Goal: Transaction & Acquisition: Purchase product/service

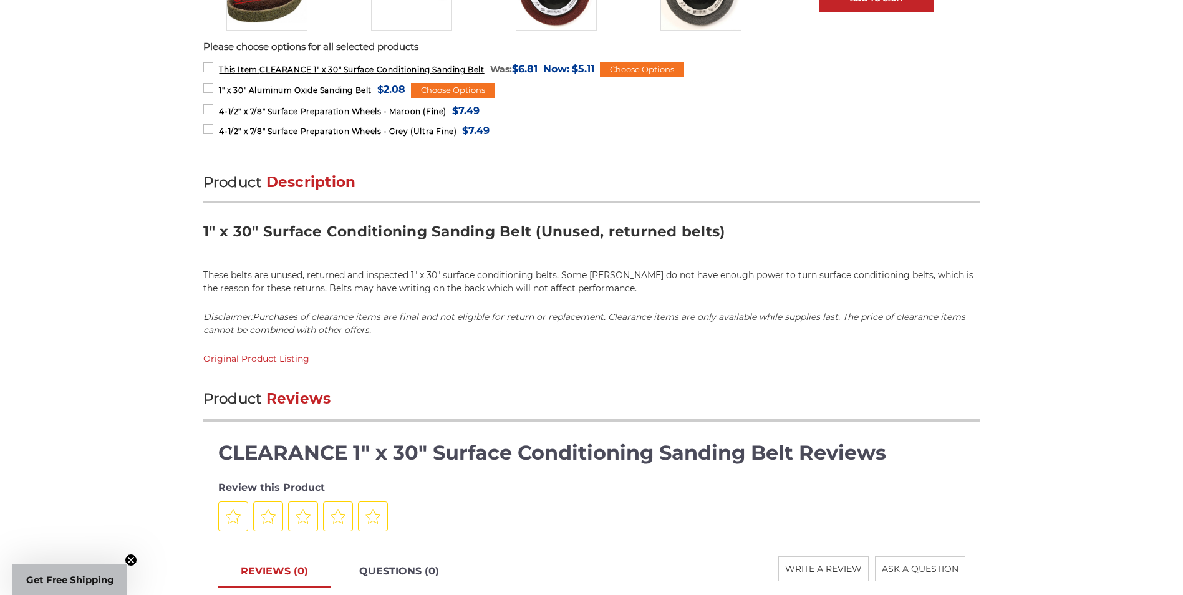
scroll to position [686, 0]
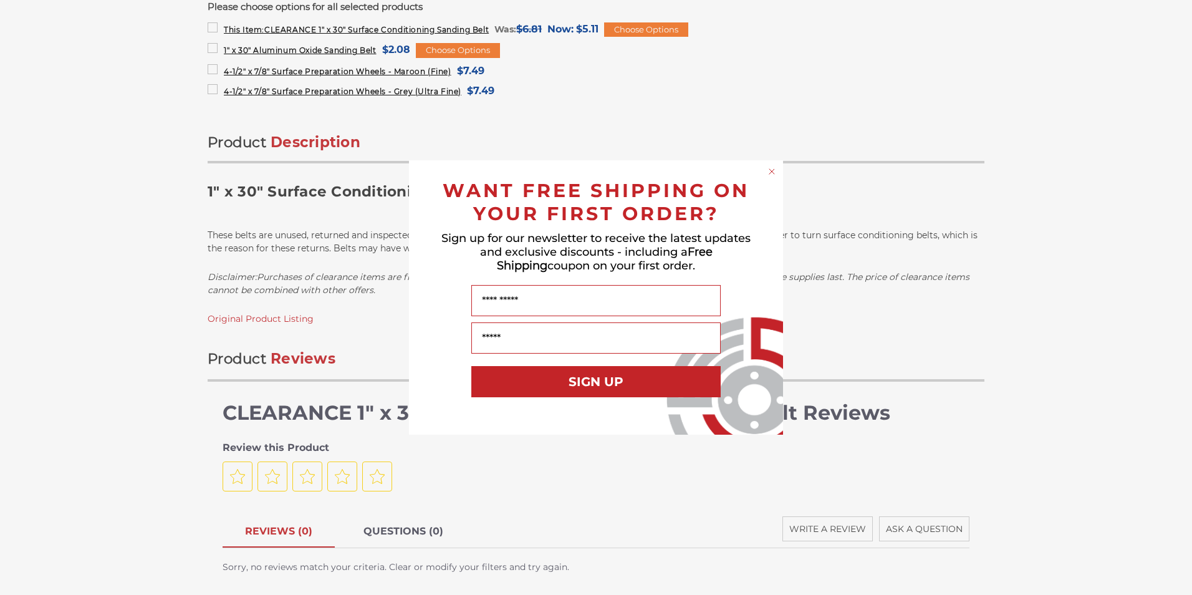
click at [769, 170] on circle "Close dialog" at bounding box center [772, 172] width 12 height 12
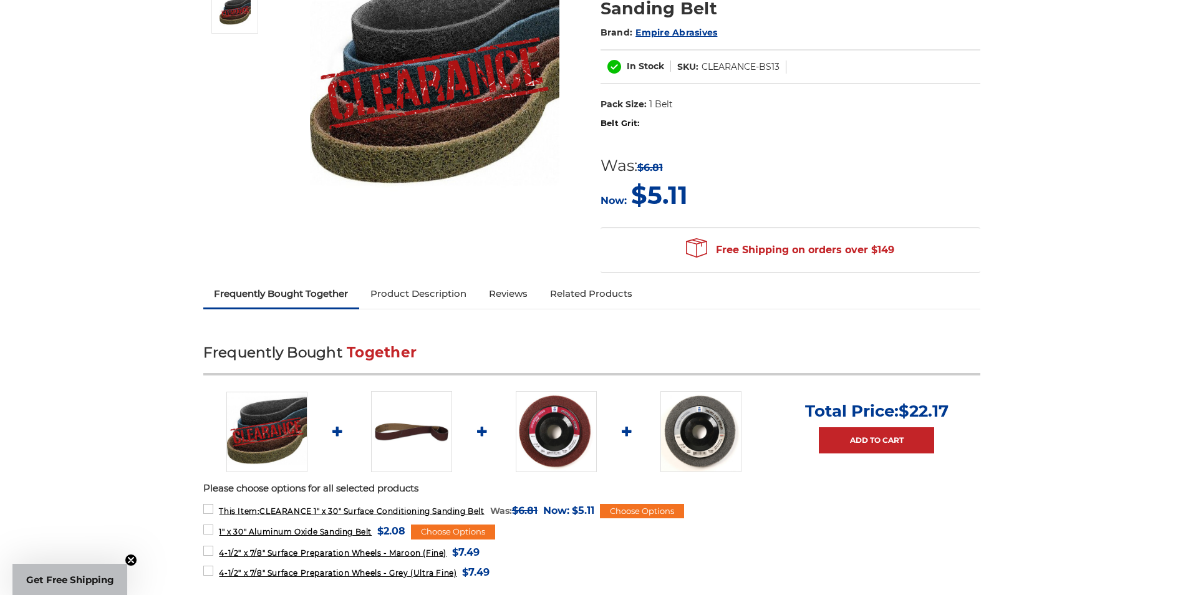
scroll to position [62, 0]
